Goal: Find specific page/section: Find specific page/section

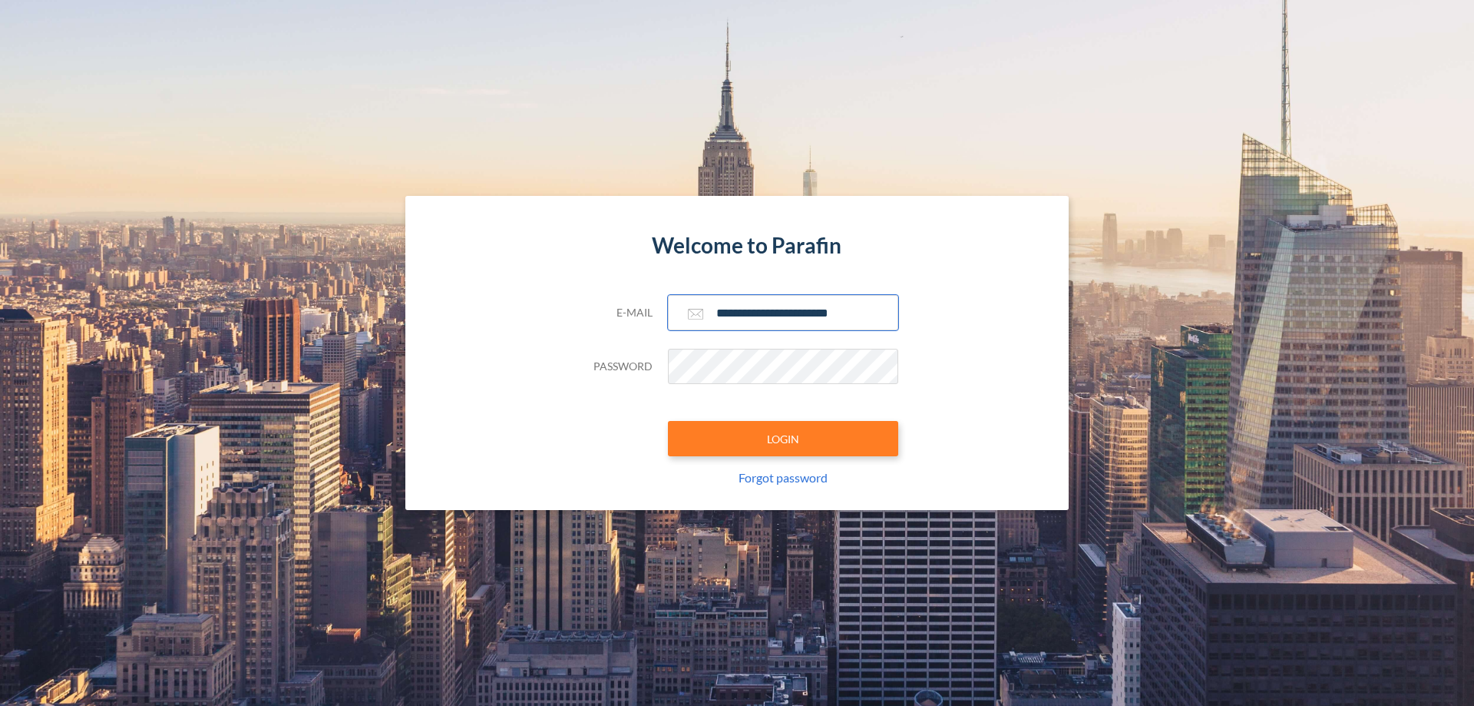
type input "**********"
click at [783, 438] on button "LOGIN" at bounding box center [783, 438] width 230 height 35
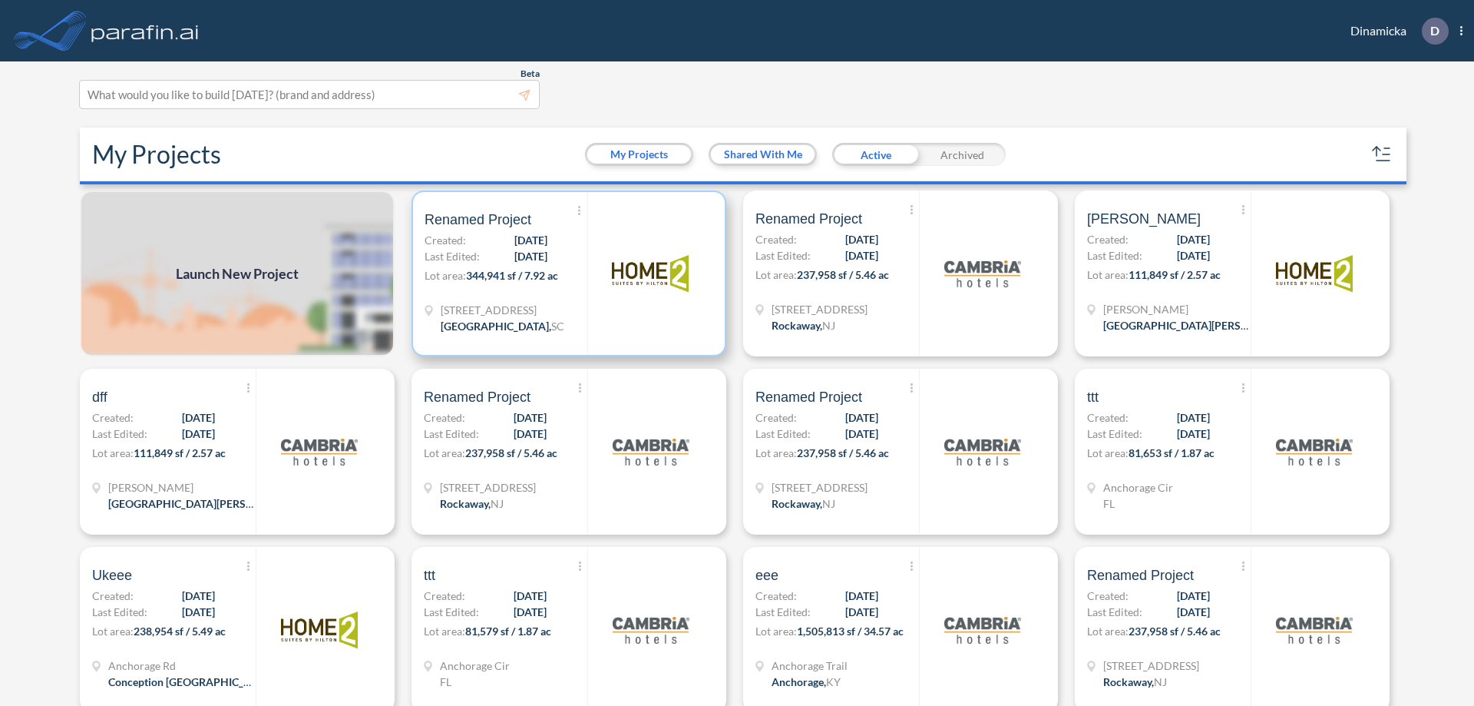
scroll to position [4, 0]
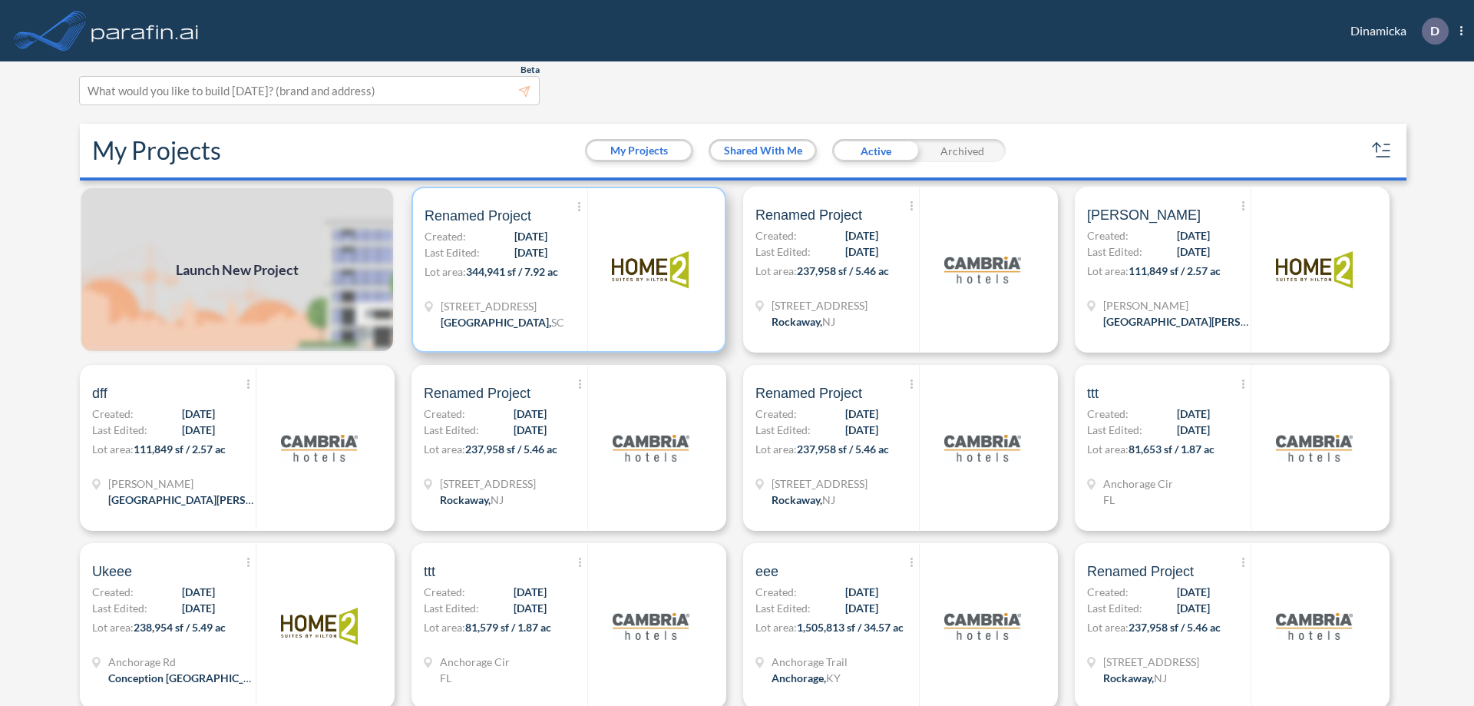
click at [566, 270] on p "Lot area: 344,941 sf / 7.92 ac" at bounding box center [506, 274] width 163 height 22
